Goal: Information Seeking & Learning: Learn about a topic

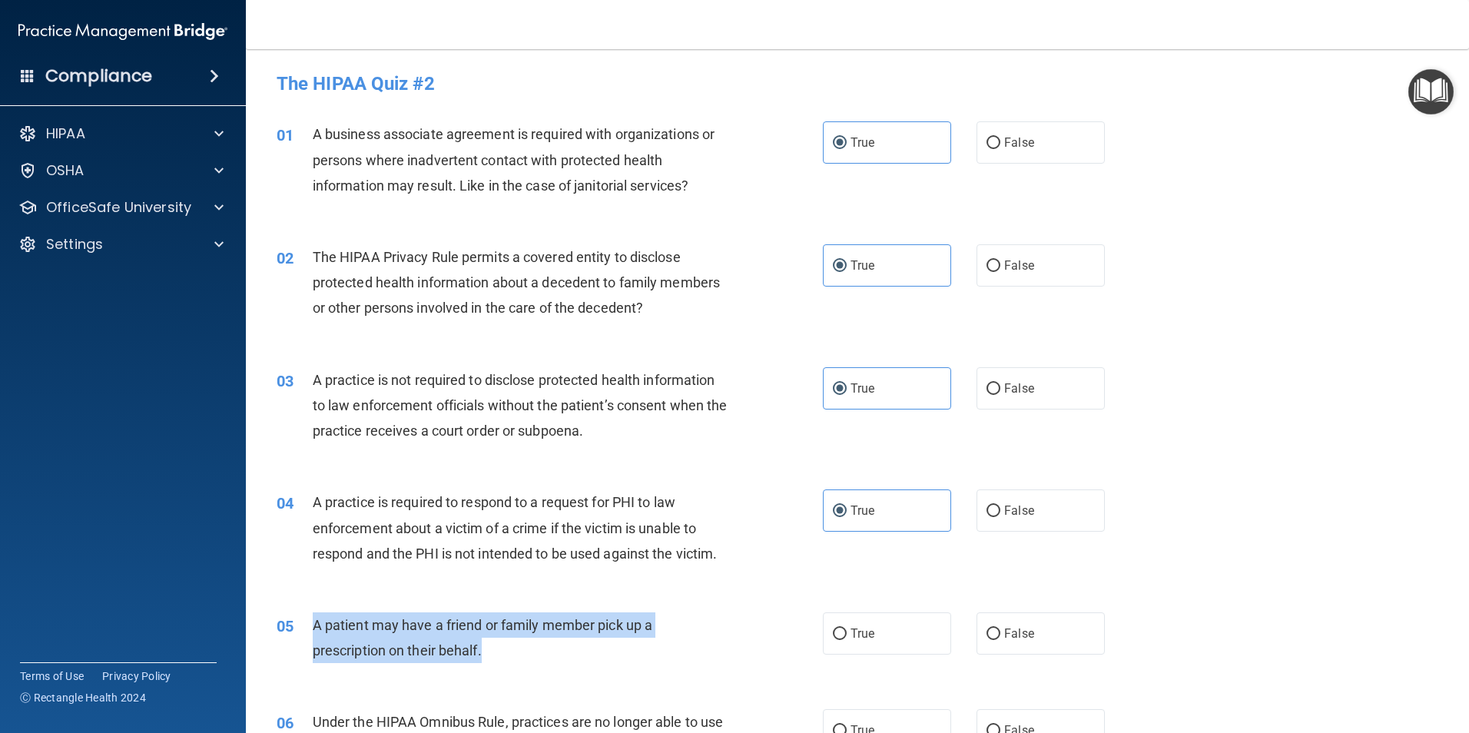
scroll to position [384, 0]
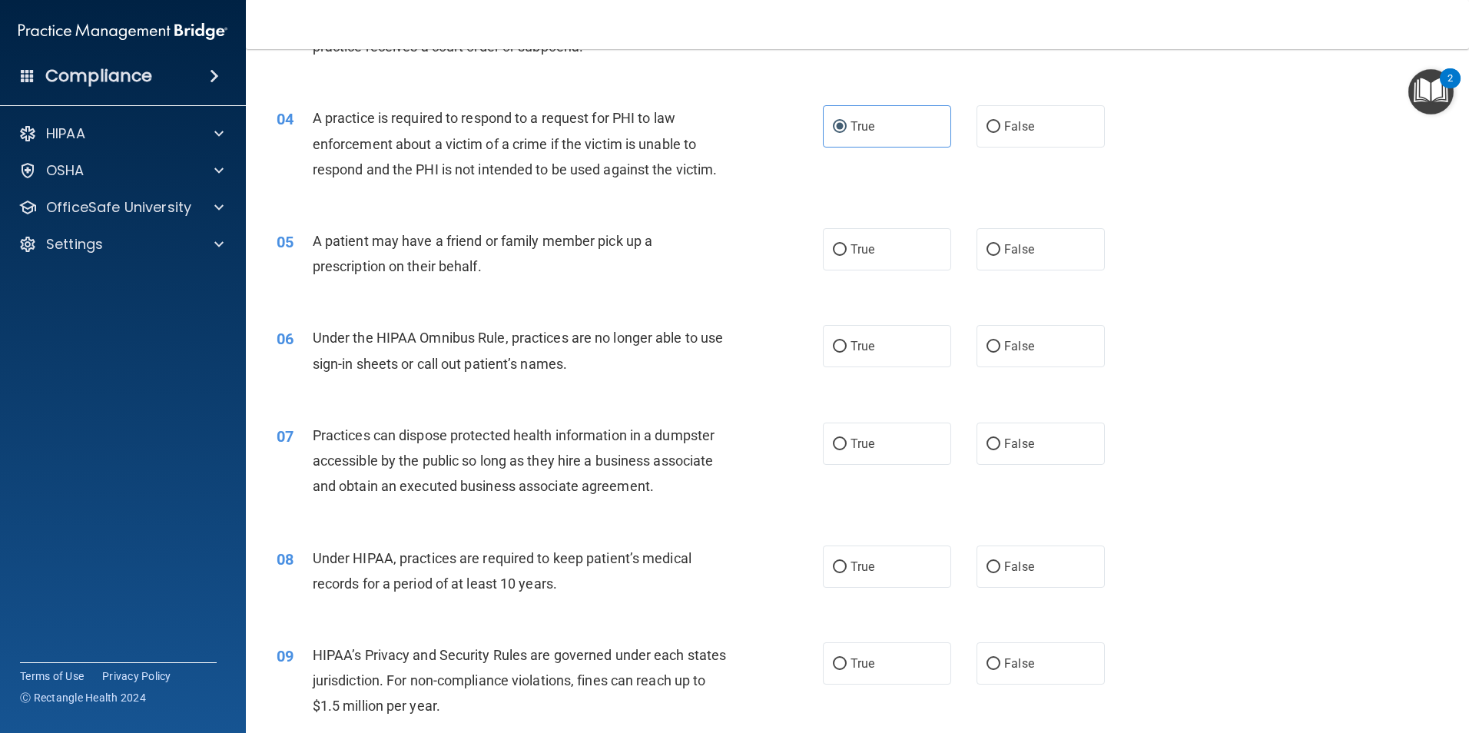
click at [1210, 413] on div "07 Practices can dispose protected health information in a dumpster accessible …" at bounding box center [857, 464] width 1185 height 123
click at [894, 258] on label "True" at bounding box center [887, 249] width 128 height 42
click at [847, 256] on input "True" at bounding box center [840, 250] width 14 height 12
radio input "true"
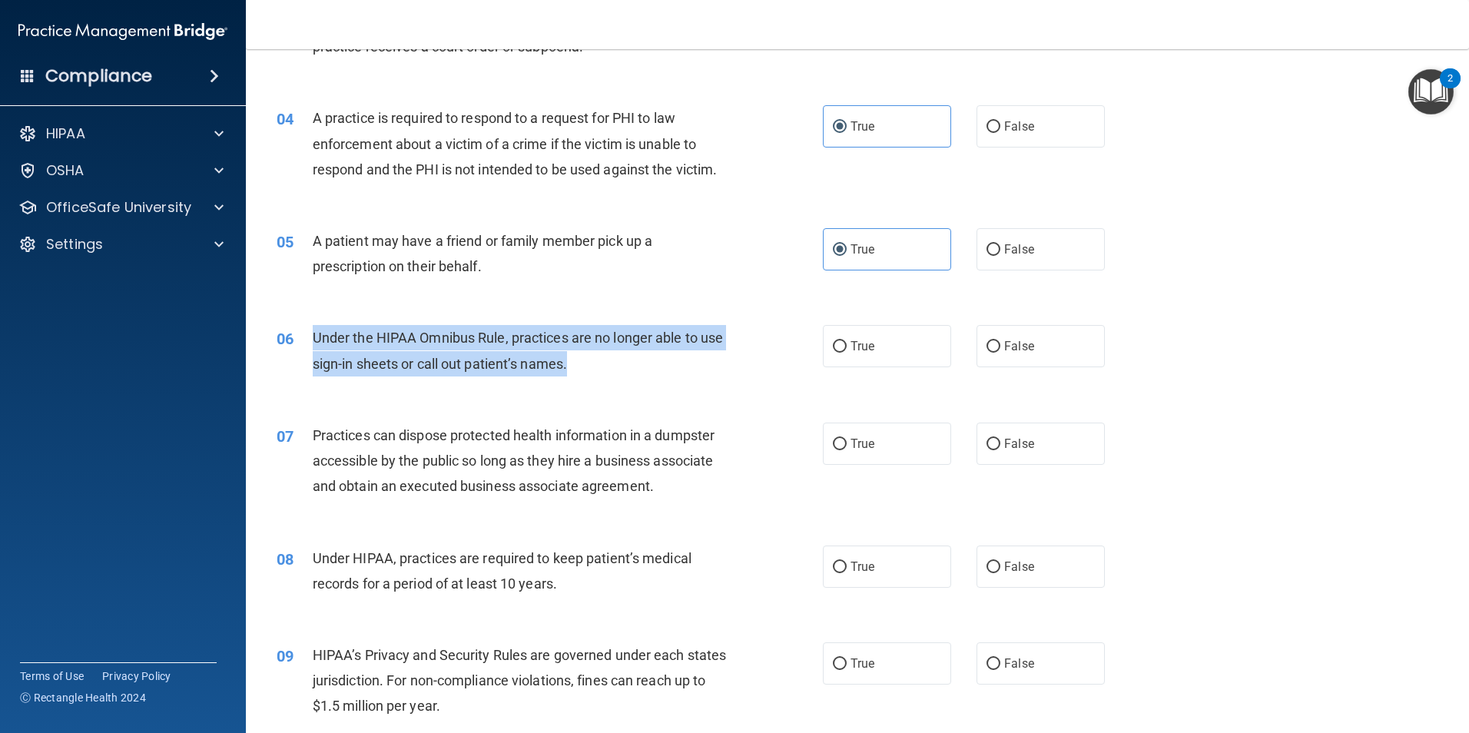
drag, startPoint x: 313, startPoint y: 336, endPoint x: 612, endPoint y: 364, distance: 300.1
click at [612, 364] on div "Under the HIPAA Omnibus Rule, practices are no longer able to use sign-in sheet…" at bounding box center [526, 350] width 427 height 51
copy span "Under the HIPAA Omnibus Rule, practices are no longer able to use sign-in sheet…"
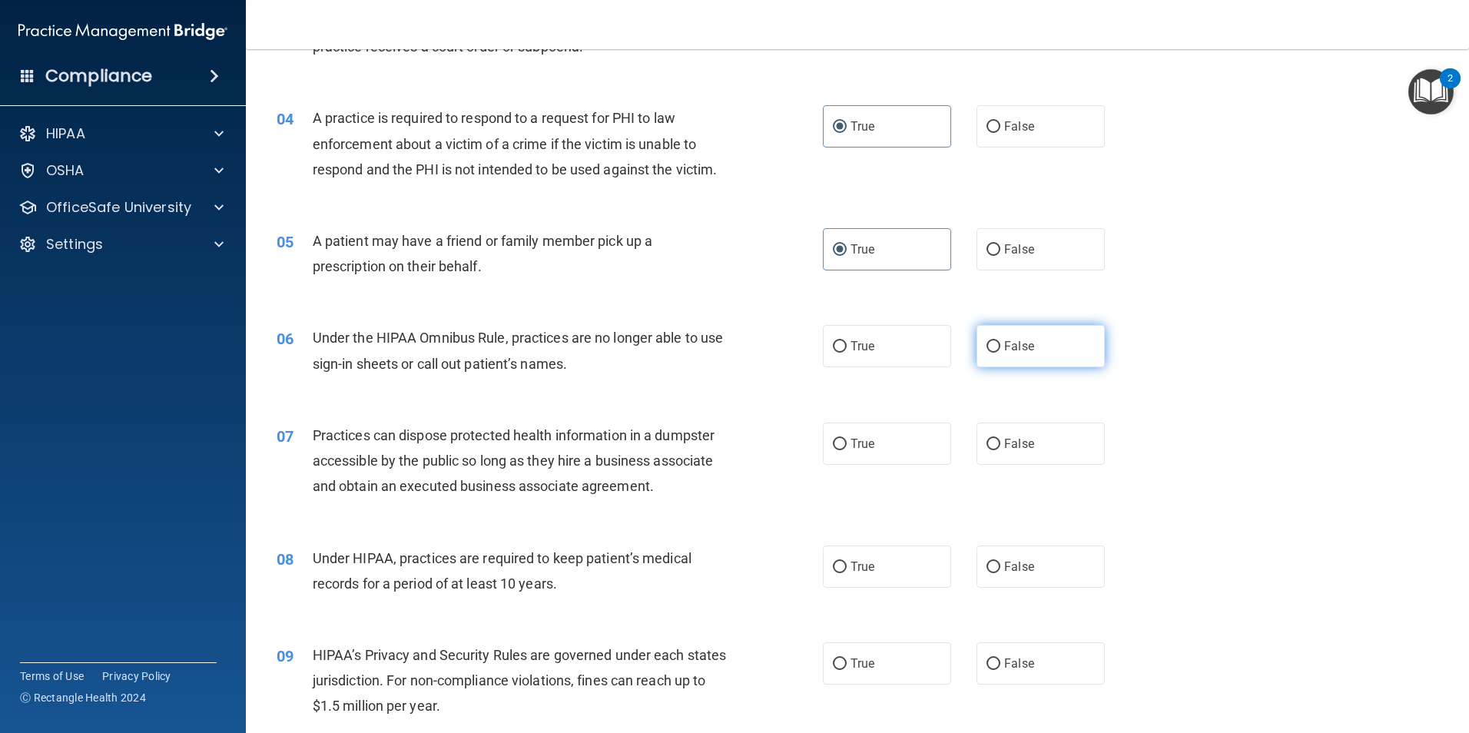
click at [1037, 349] on label "False" at bounding box center [1040, 346] width 128 height 42
click at [1000, 349] on input "False" at bounding box center [993, 347] width 14 height 12
radio input "true"
